Goal: Find specific page/section: Find specific page/section

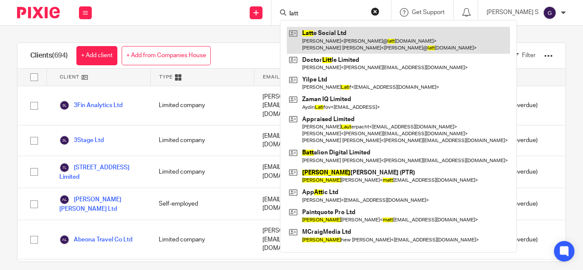
type input "latt"
click at [368, 44] on link at bounding box center [398, 40] width 223 height 26
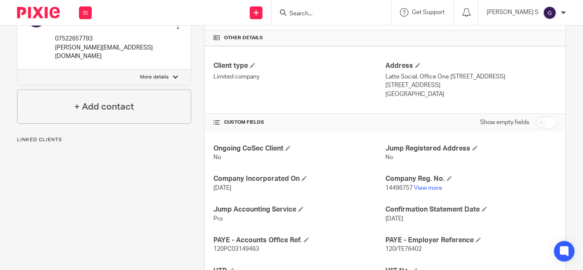
scroll to position [207, 0]
click at [423, 185] on link "View more" at bounding box center [428, 188] width 28 height 6
